Goal: Check status: Check status

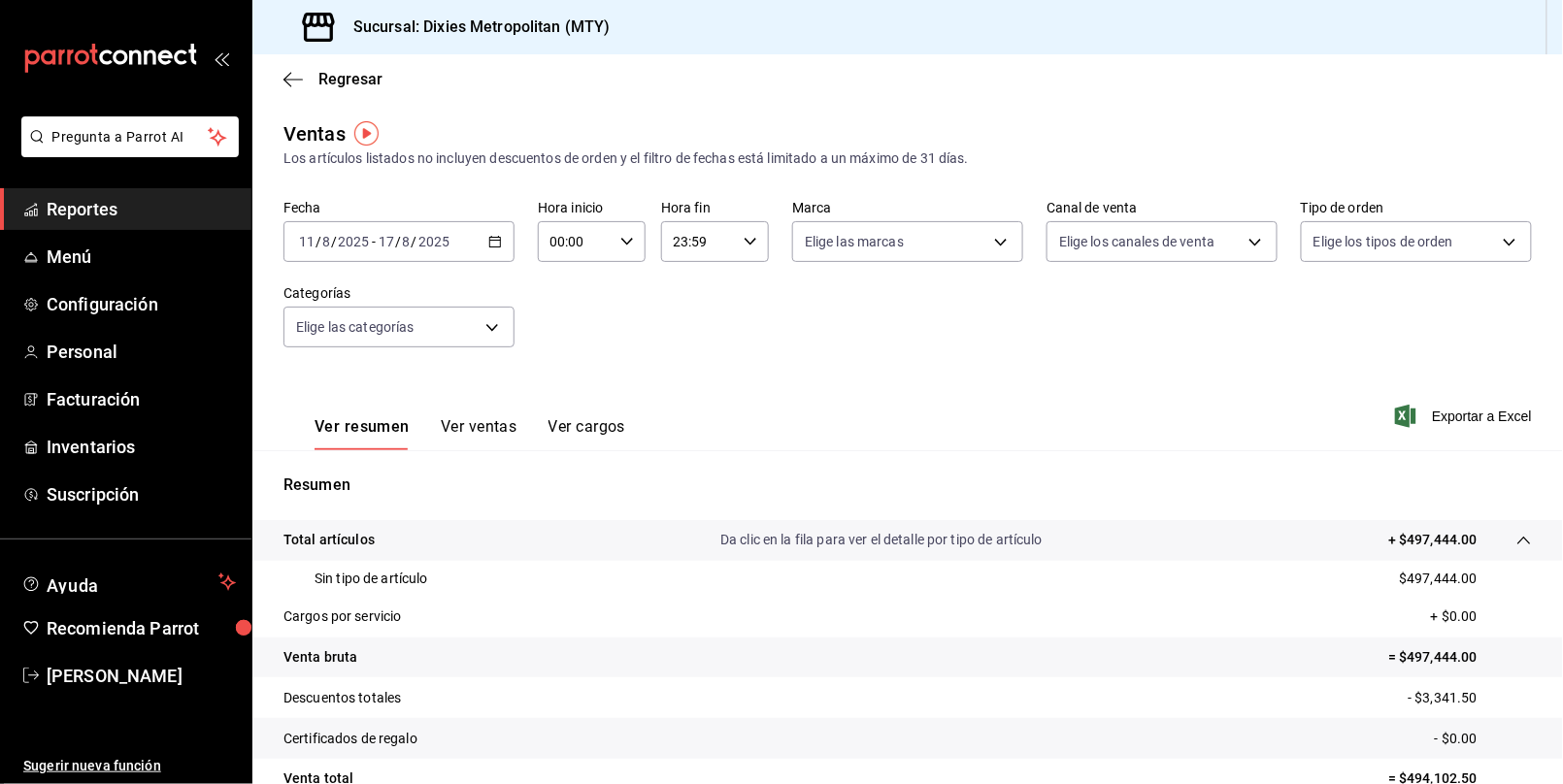
drag, startPoint x: 1288, startPoint y: 281, endPoint x: 1299, endPoint y: 97, distance: 184.3
click at [1288, 281] on div "Fecha [DATE] [DATE] - [DATE] [DATE] Hora inicio 00:00 Hora inicio Hora fin 23:5…" at bounding box center [908, 285] width 1249 height 170
click at [1259, 93] on div "Regresar" at bounding box center [908, 79] width 1310 height 50
click at [287, 78] on icon "button" at bounding box center [294, 78] width 20 height 1
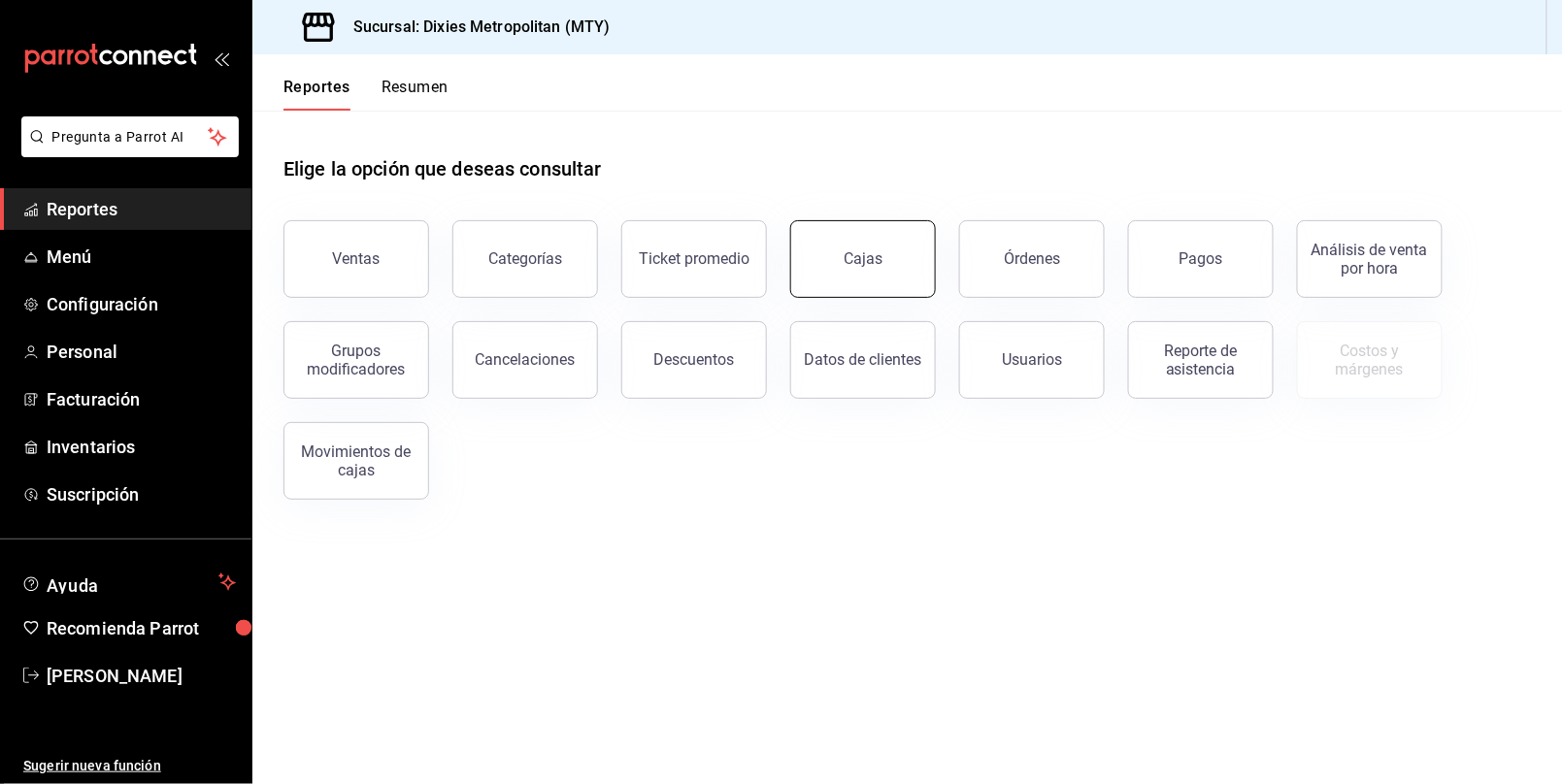
click at [849, 264] on div "Cajas" at bounding box center [864, 258] width 39 height 19
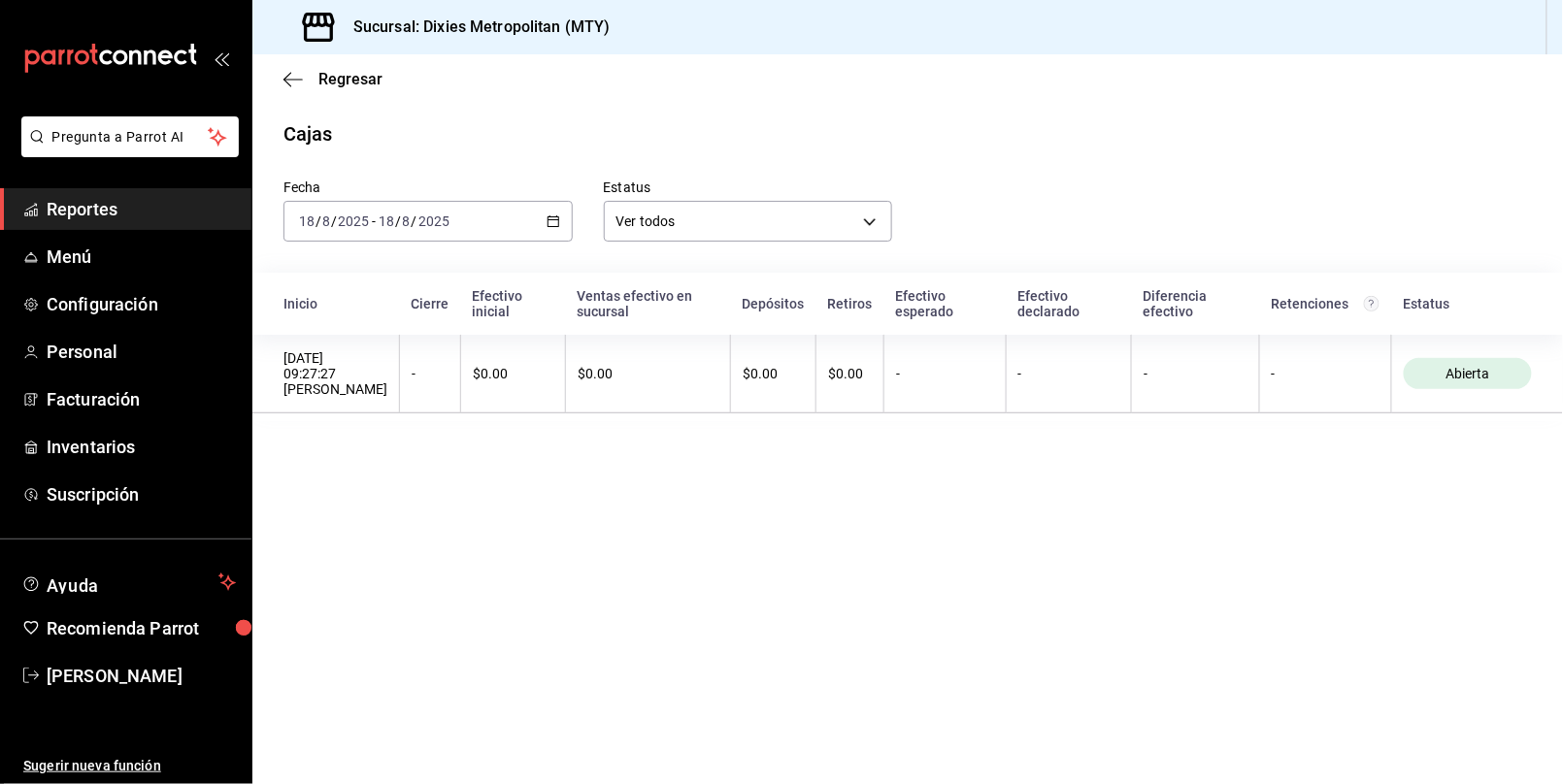
click at [548, 217] on icon "button" at bounding box center [553, 221] width 14 height 14
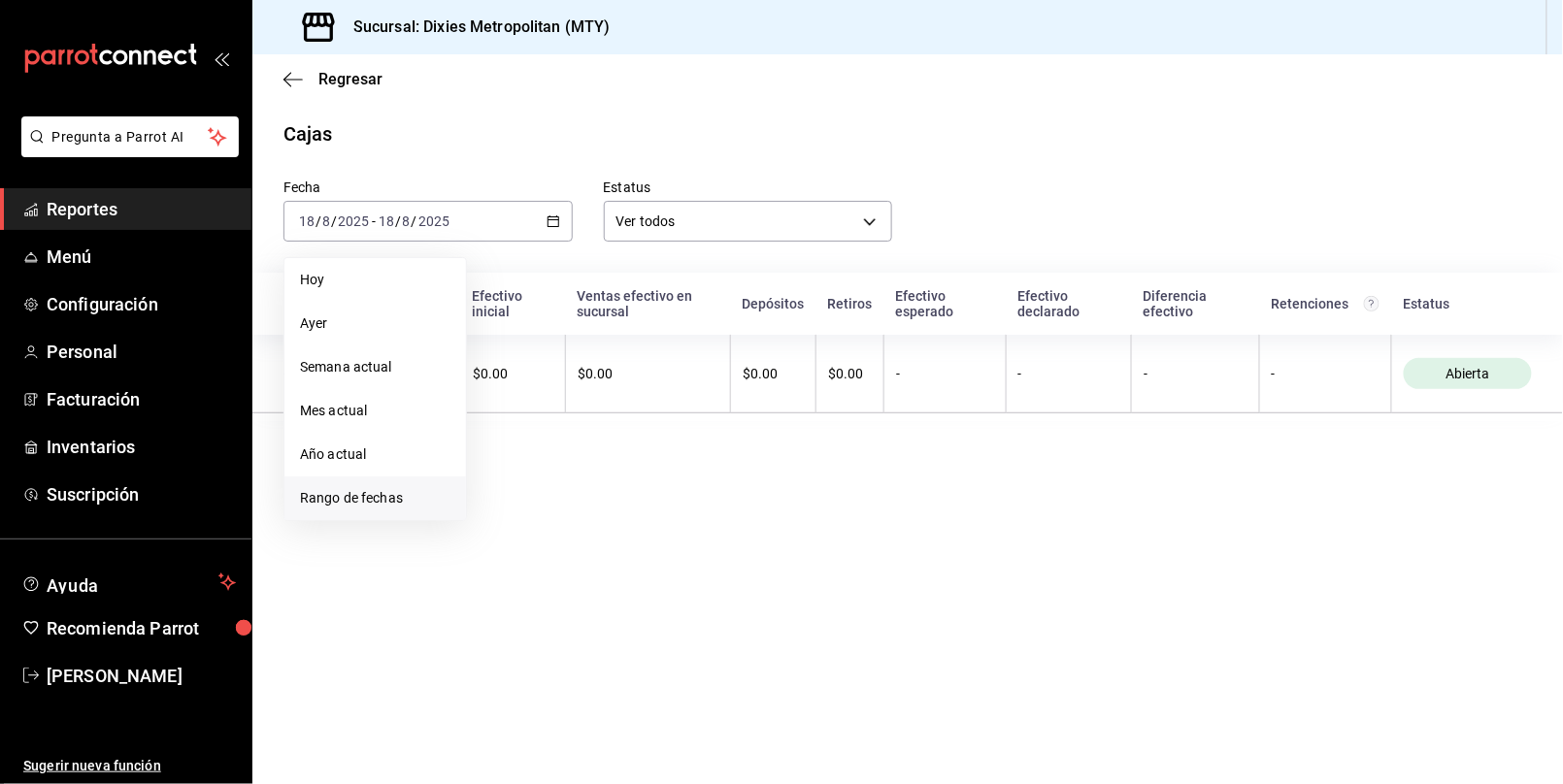
click at [408, 494] on span "Rango de fechas" at bounding box center [375, 498] width 151 height 21
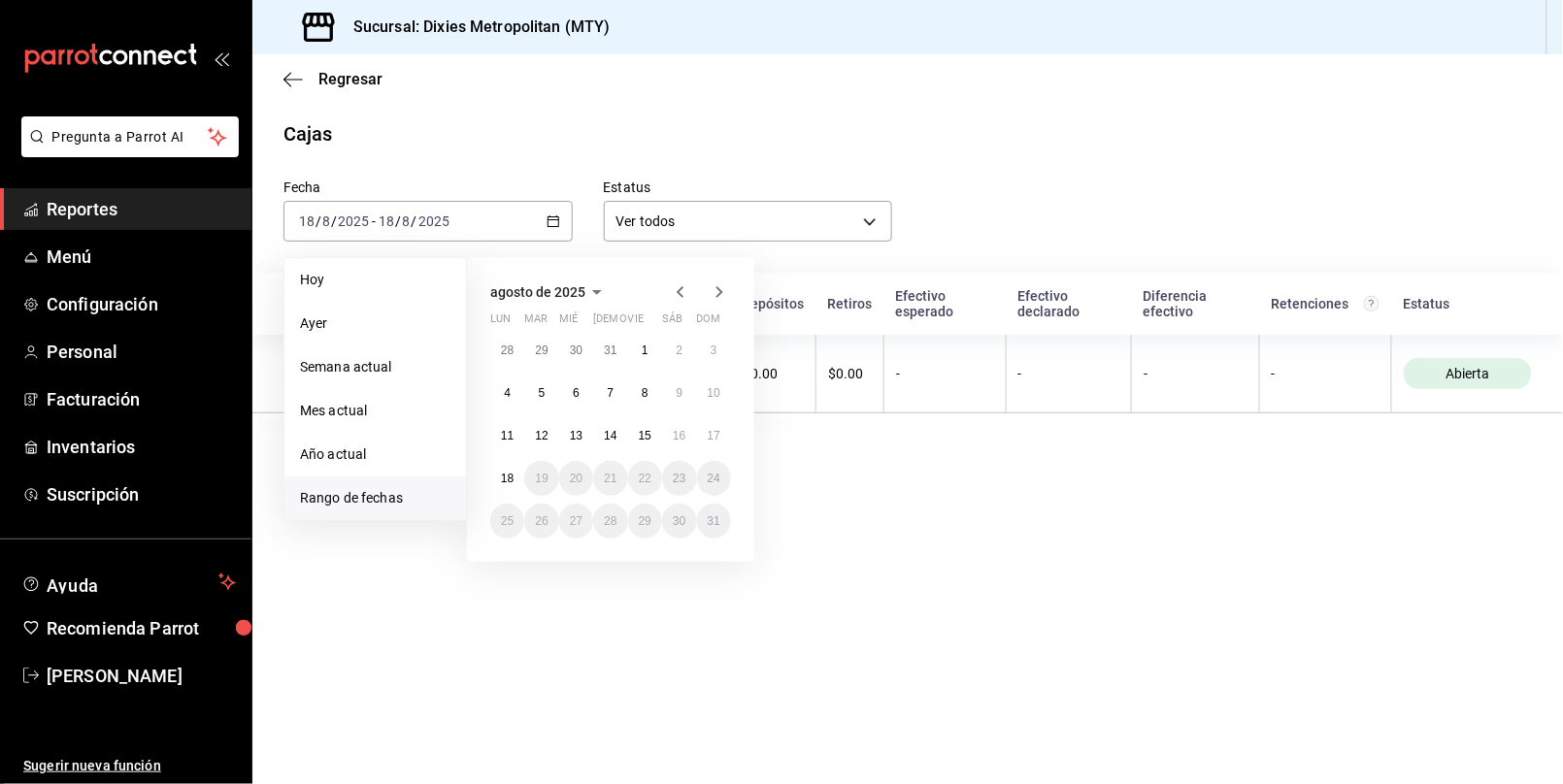
click at [316, 499] on span "Rango de fechas" at bounding box center [375, 498] width 151 height 21
click at [502, 433] on abbr "11" at bounding box center [507, 436] width 13 height 14
click at [717, 433] on abbr "17" at bounding box center [714, 436] width 13 height 14
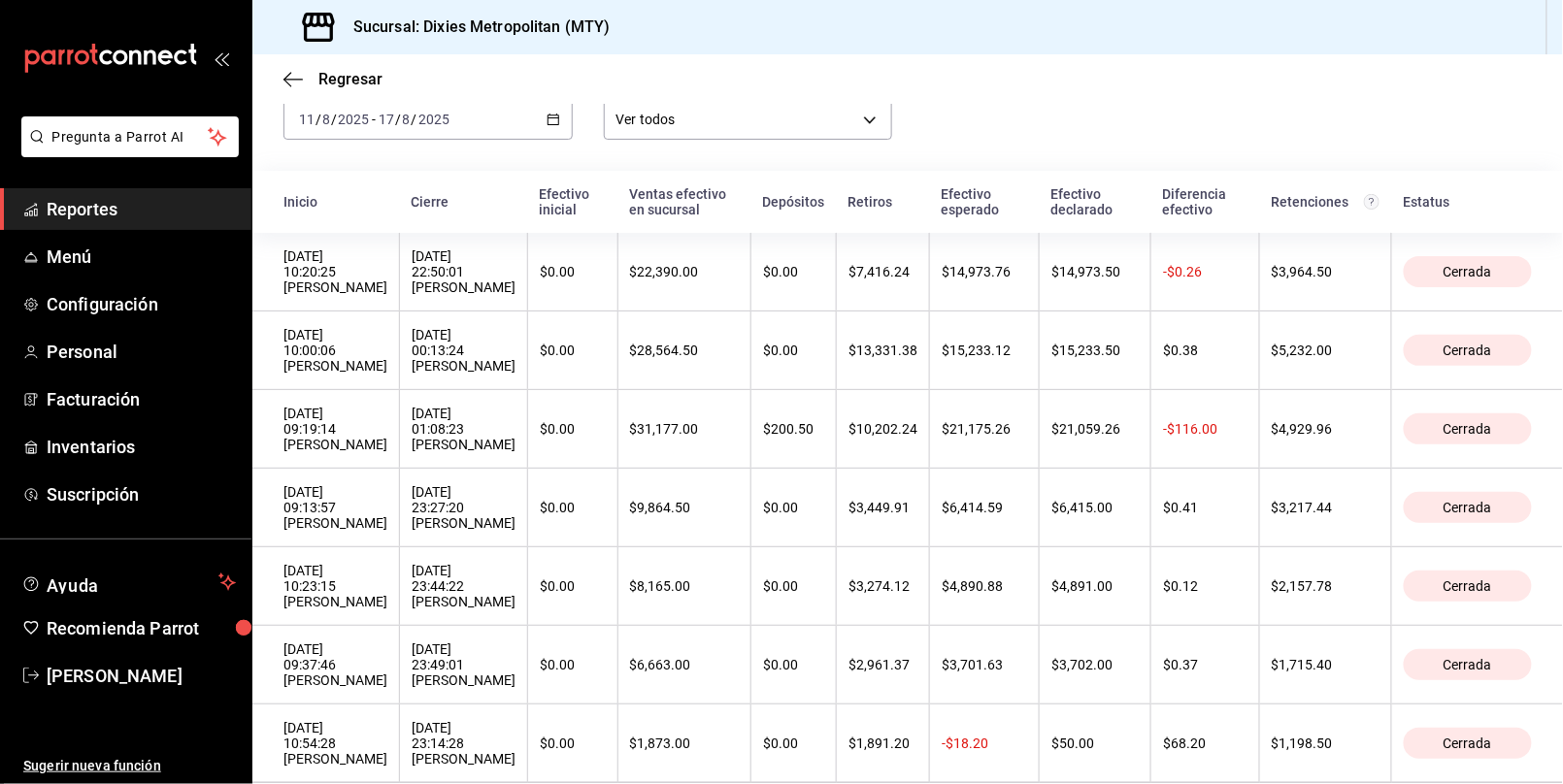
scroll to position [176, 0]
